Goal: Submit feedback/report problem

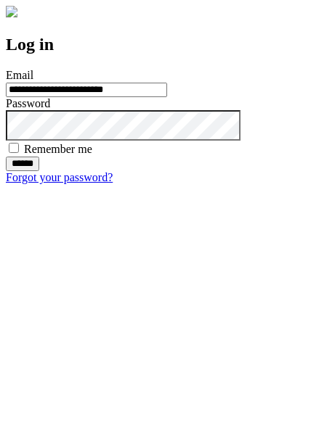
click at [39, 171] on input "******" at bounding box center [22, 164] width 33 height 15
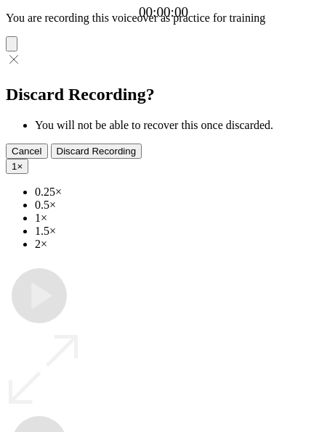
type input "**********"
